Goal: Information Seeking & Learning: Understand process/instructions

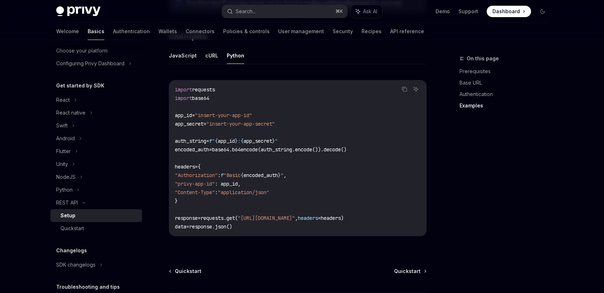
scroll to position [46, 0]
click at [390, 26] on link "API reference" at bounding box center [407, 31] width 34 height 17
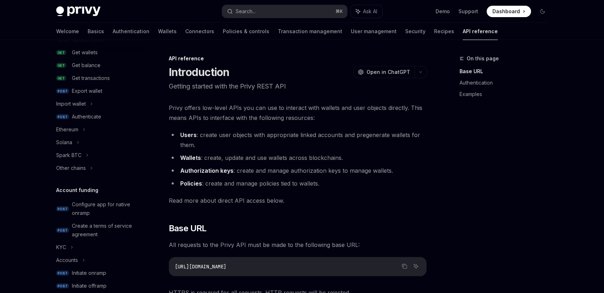
scroll to position [66, 0]
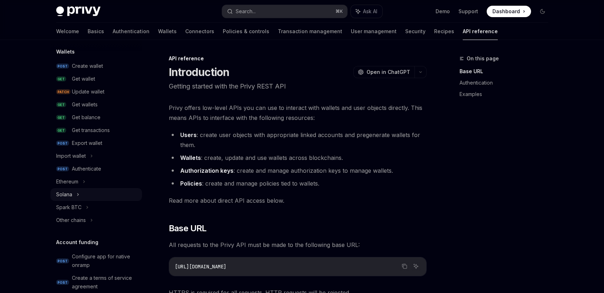
click at [69, 192] on div "Solana" at bounding box center [64, 195] width 16 height 9
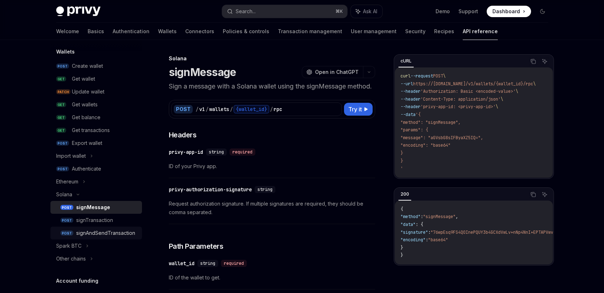
click at [100, 233] on div "signAndSendTransaction" at bounding box center [105, 233] width 59 height 9
type textarea "*"
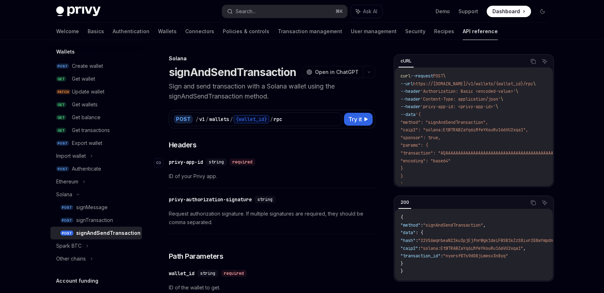
click at [258, 161] on div "string required" at bounding box center [232, 162] width 52 height 7
click at [284, 163] on div "​ privy-app-id string required" at bounding box center [268, 162] width 199 height 9
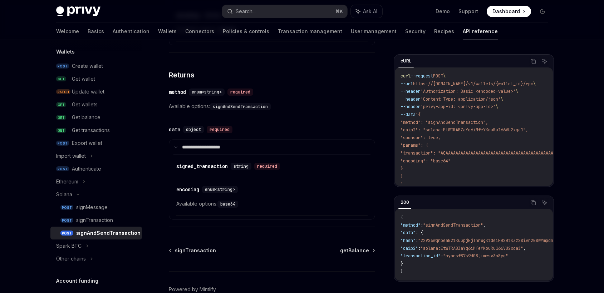
scroll to position [540, 0]
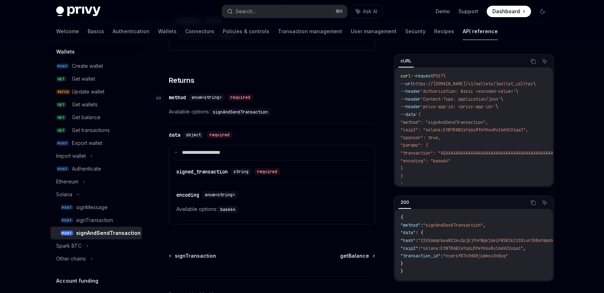
click at [351, 93] on div "​ method enum<string> required" at bounding box center [268, 97] width 199 height 9
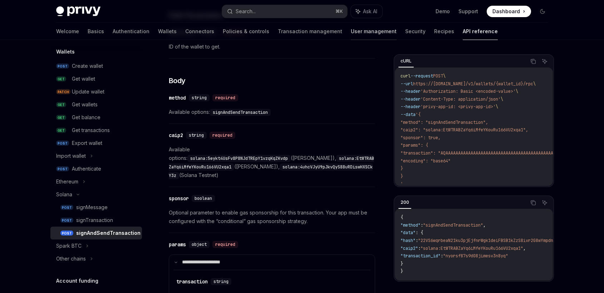
scroll to position [242, 0]
click at [262, 112] on code "signAndSendTransaction" at bounding box center [240, 112] width 61 height 7
drag, startPoint x: 272, startPoint y: 158, endPoint x: 172, endPoint y: 157, distance: 100.1
click at [172, 157] on code "solana:EtWTRABZaYq6iMfeYKouRu166VU2xqa1" at bounding box center [271, 163] width 205 height 16
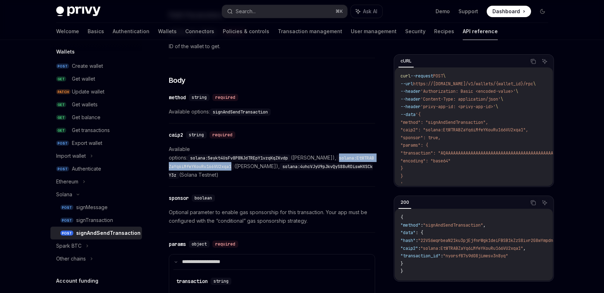
copy code "solana:EtWTRABZaYq6iMfeYKouRu166VU2xqa1"
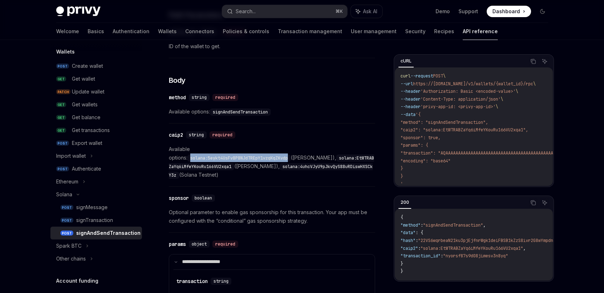
drag, startPoint x: 214, startPoint y: 150, endPoint x: 314, endPoint y: 150, distance: 99.7
click at [291, 155] on code "solana:5eykt4UsFv8P8NJdTREpY1vzqKqZKvdp" at bounding box center [238, 158] width 103 height 7
copy code "solana:5eykt4UsFv8P8NJdTREpY1vzqKqZKvdp"
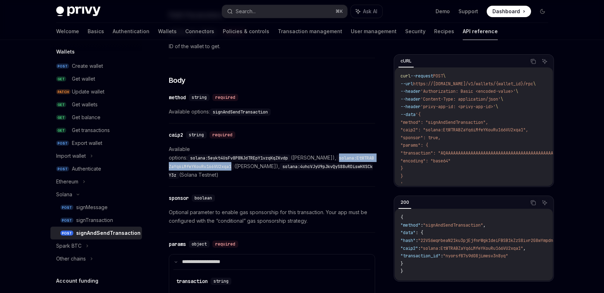
drag, startPoint x: 172, startPoint y: 159, endPoint x: 272, endPoint y: 160, distance: 100.8
click at [272, 159] on code "solana:EtWTRABZaYq6iMfeYKouRu166VU2xqa1" at bounding box center [271, 163] width 205 height 16
copy code "solana:EtWTRABZaYq6iMfeYKouRu166VU2xqa1"
